Goal: Task Accomplishment & Management: Use online tool/utility

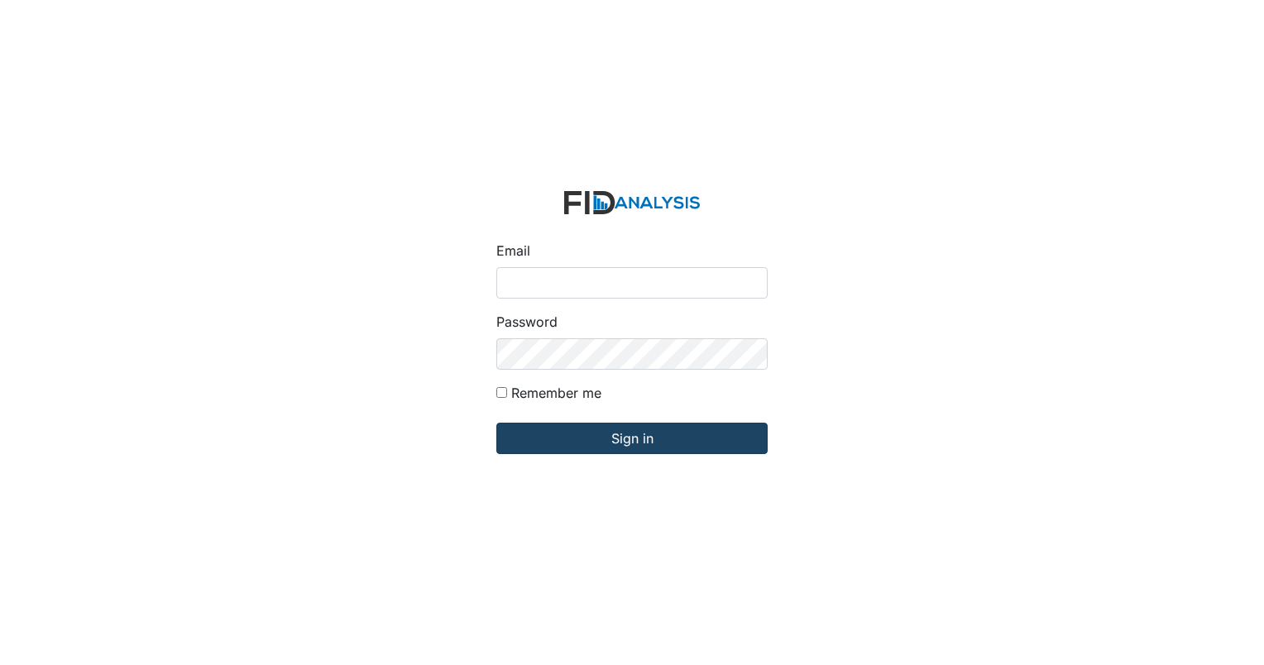
type input "[EMAIL_ADDRESS][DOMAIN_NAME]"
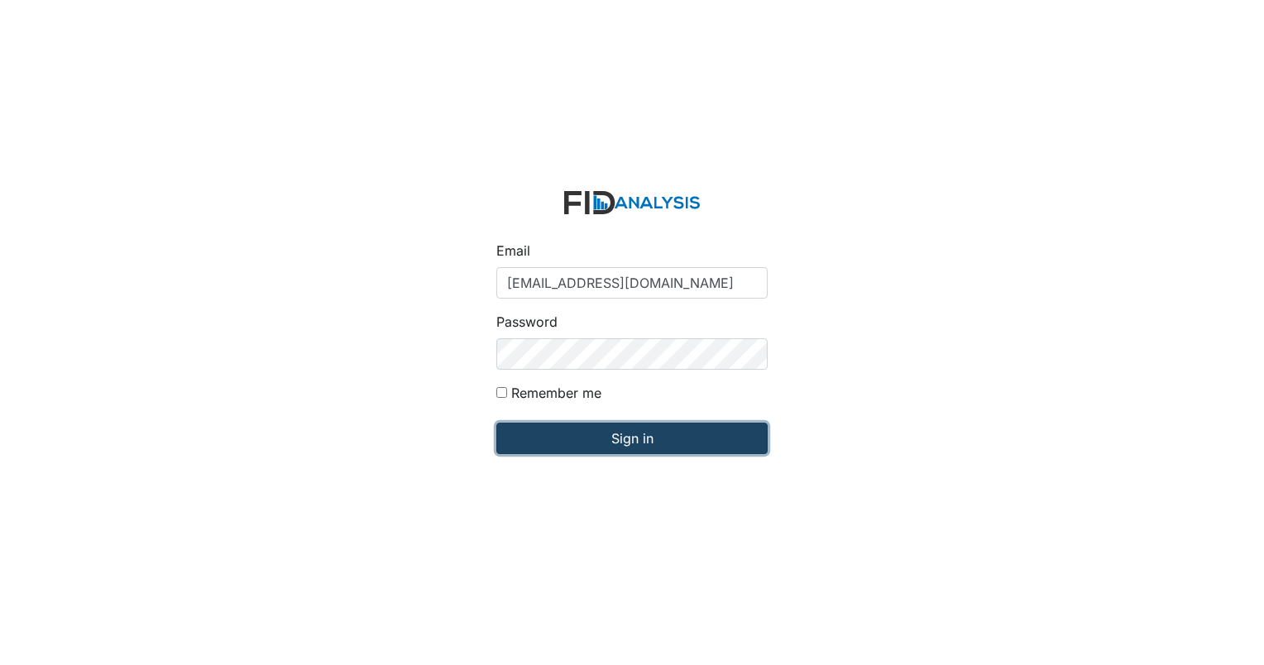
click at [648, 430] on input "Sign in" at bounding box center [631, 438] width 271 height 31
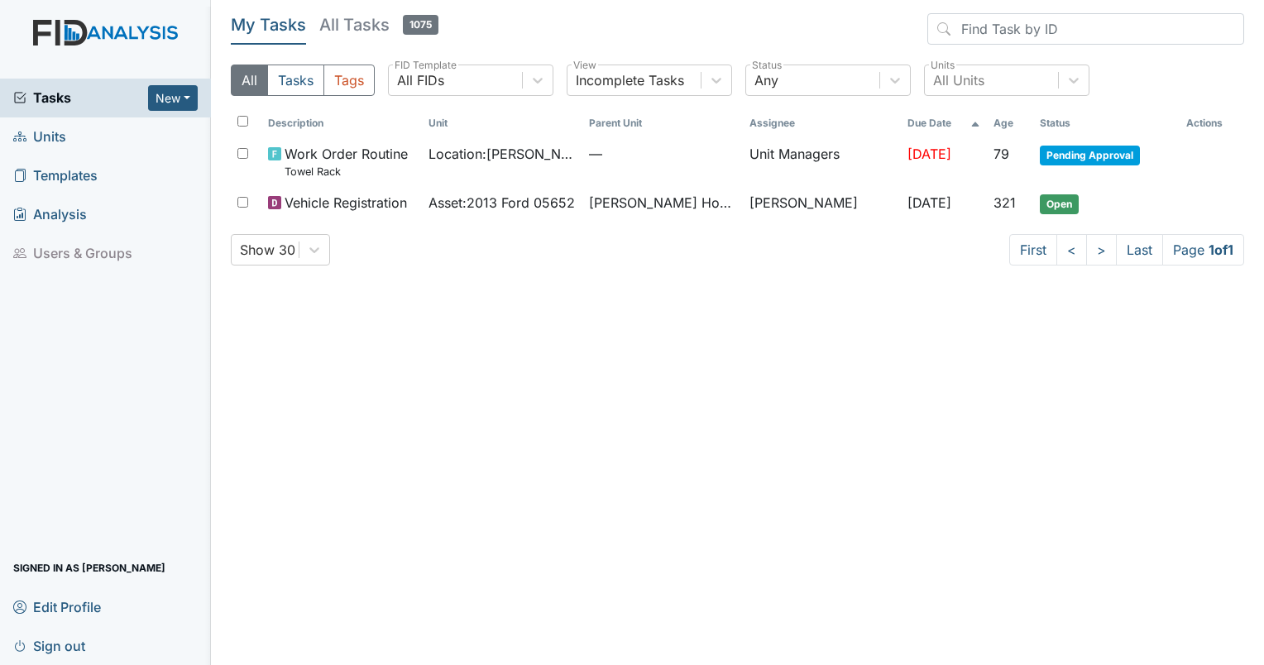
click at [53, 133] on span "Units" at bounding box center [39, 137] width 53 height 26
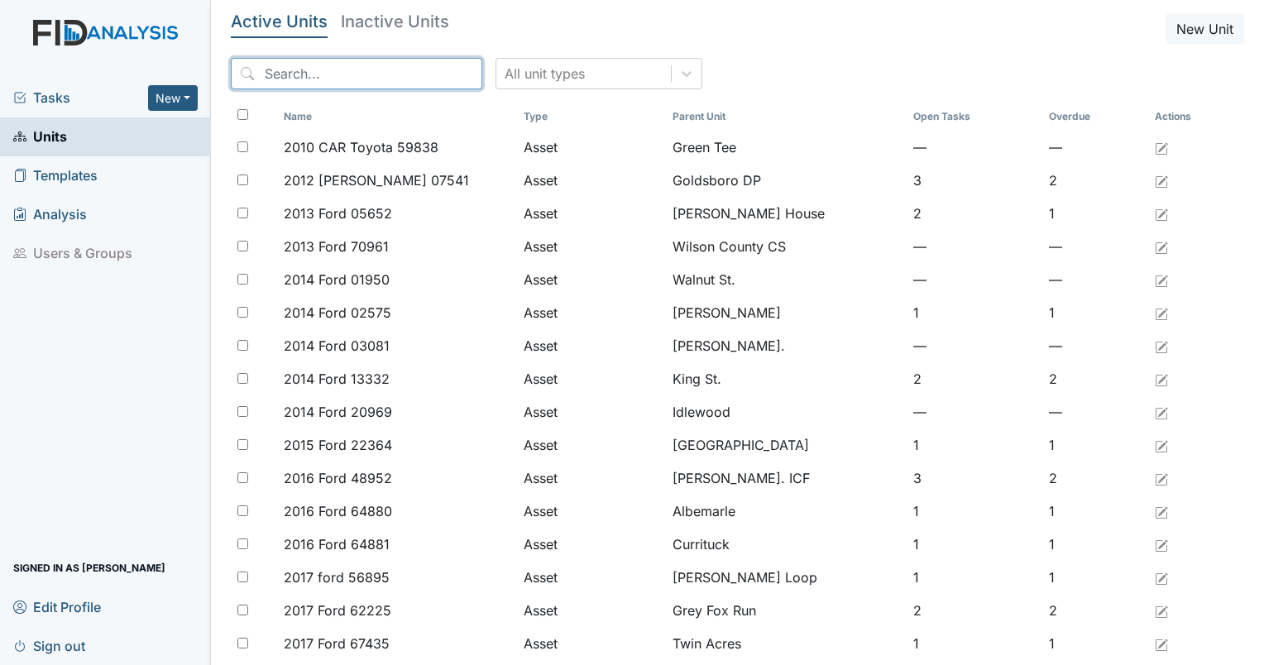
click at [303, 73] on input "search" at bounding box center [356, 73] width 251 height 31
click at [303, 73] on input "s" at bounding box center [356, 73] width 251 height 31
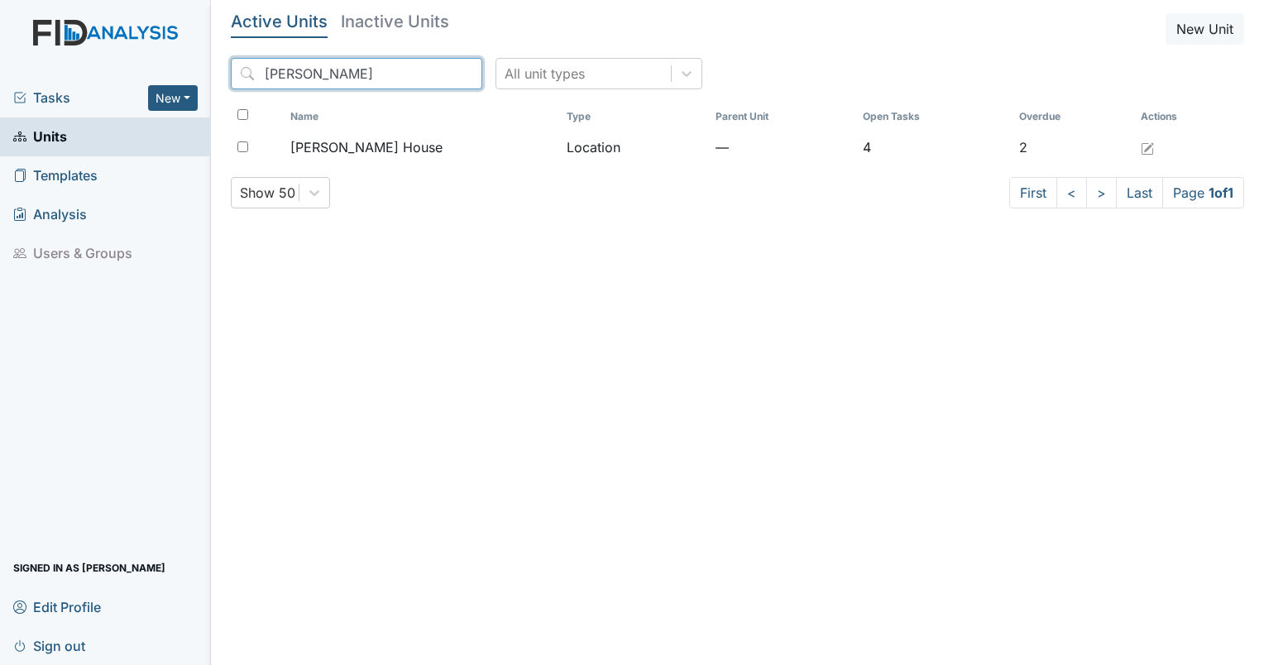
type input "scott"
click at [240, 118] on input "checkbox" at bounding box center [242, 114] width 11 height 11
checkbox input "true"
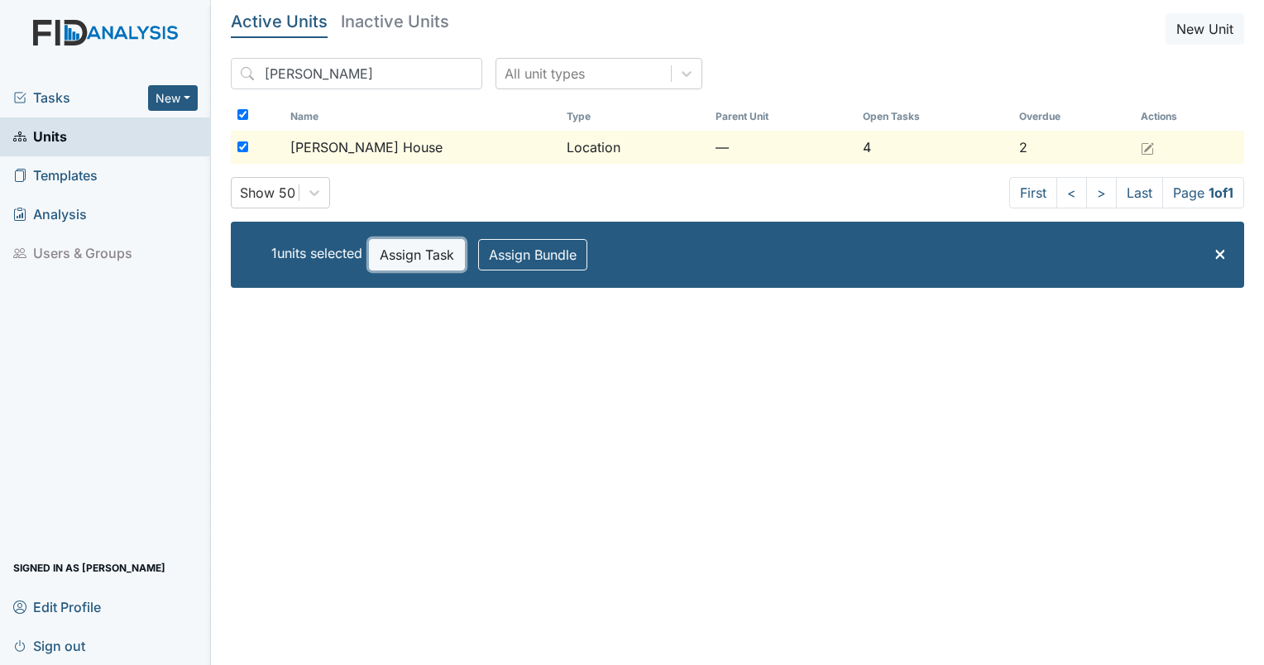
click at [428, 265] on button "Assign Task" at bounding box center [417, 254] width 96 height 31
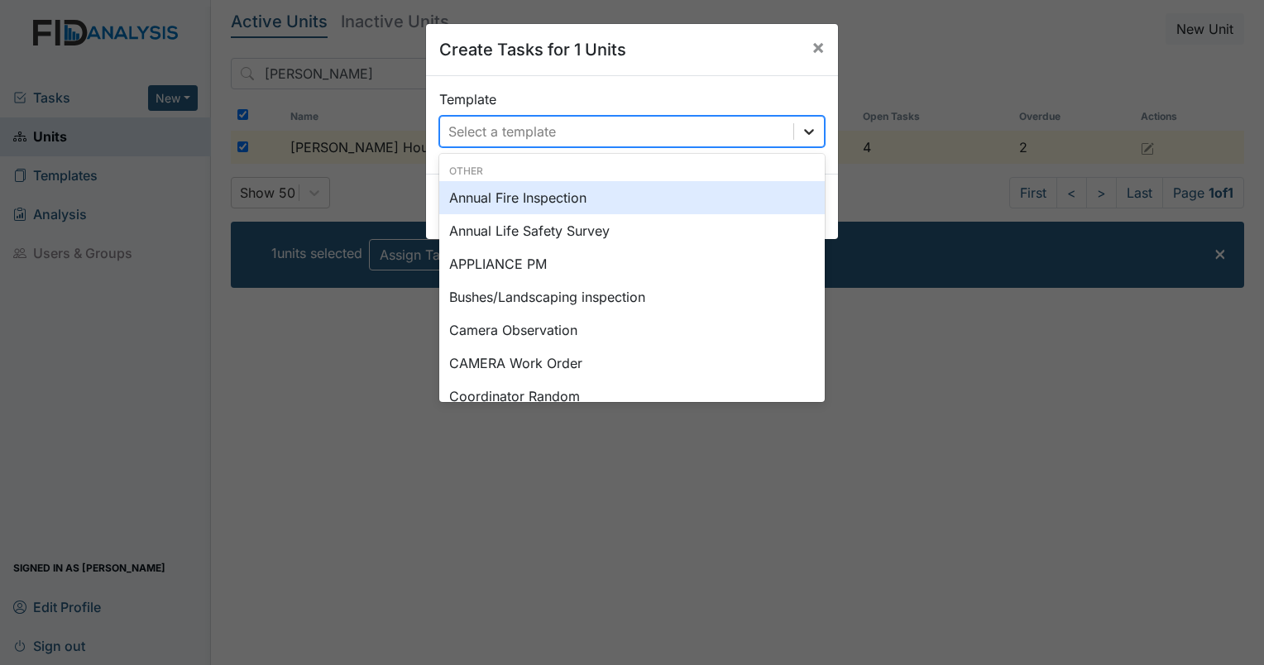
click at [794, 136] on div at bounding box center [809, 132] width 30 height 30
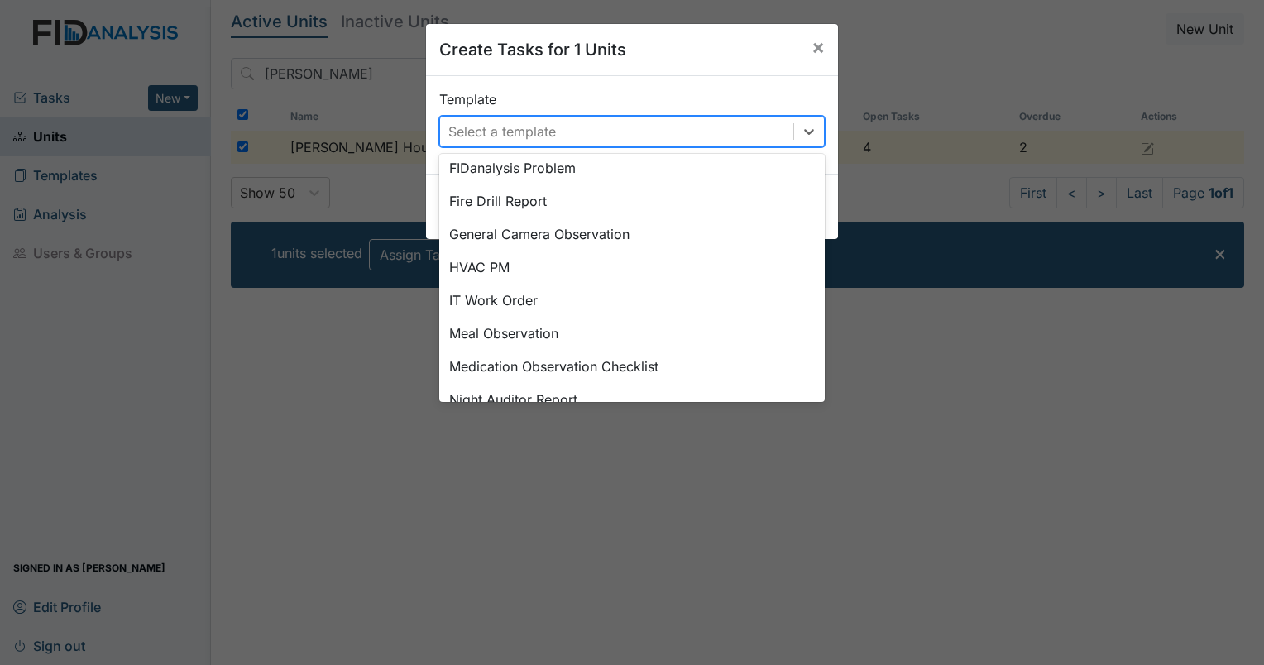
scroll to position [364, 0]
